Goal: Task Accomplishment & Management: Manage account settings

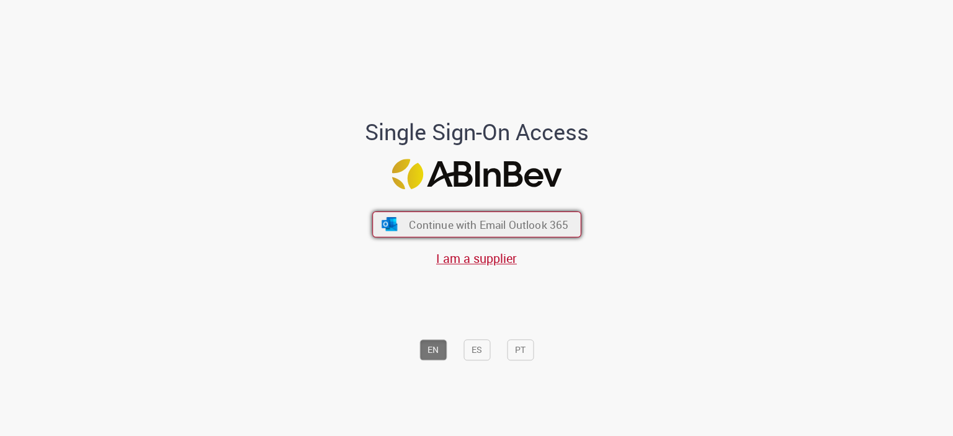
click at [537, 225] on span "Continue with Email Outlook 365" at bounding box center [489, 224] width 160 height 14
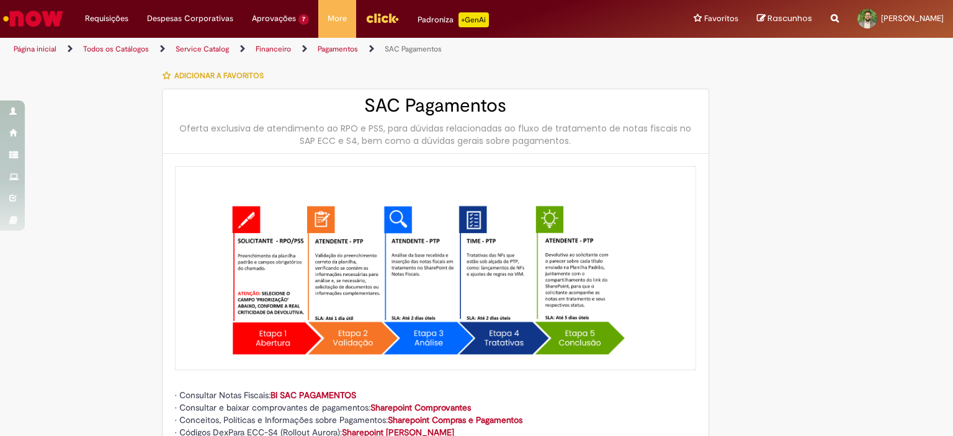
type input "**********"
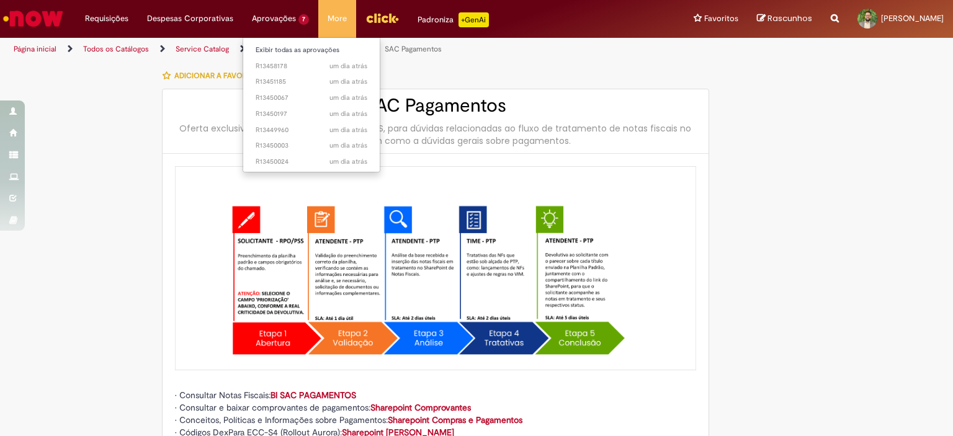
click at [269, 17] on li "Aprovações 7 Exibir todas as aprovações um dia atrás um dia atrás R13458178 um …" at bounding box center [281, 18] width 76 height 37
click at [272, 39] on ul "Exibir todas as aprovações um dia atrás um dia atrás R13458178 um dia atrás um …" at bounding box center [312, 104] width 138 height 135
click at [274, 45] on link "Exibir todas as aprovações" at bounding box center [311, 50] width 137 height 14
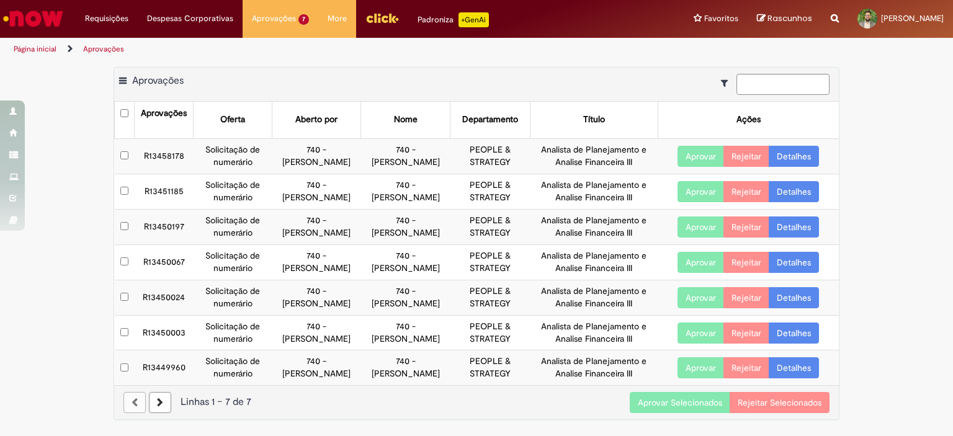
click at [683, 402] on button "Aprovar Selecionados" at bounding box center [680, 402] width 101 height 21
